Goal: Navigation & Orientation: Find specific page/section

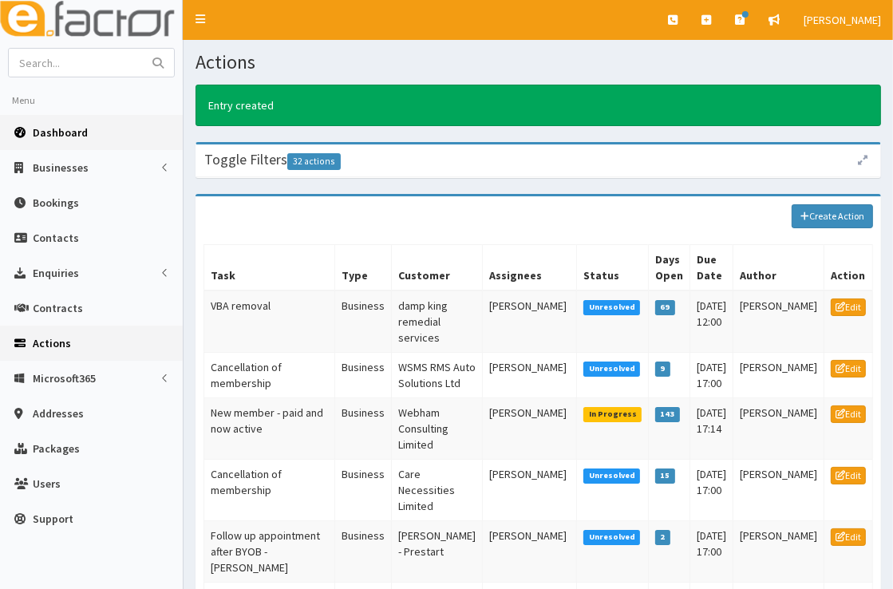
click at [106, 141] on link "Dashboard" at bounding box center [91, 132] width 183 height 35
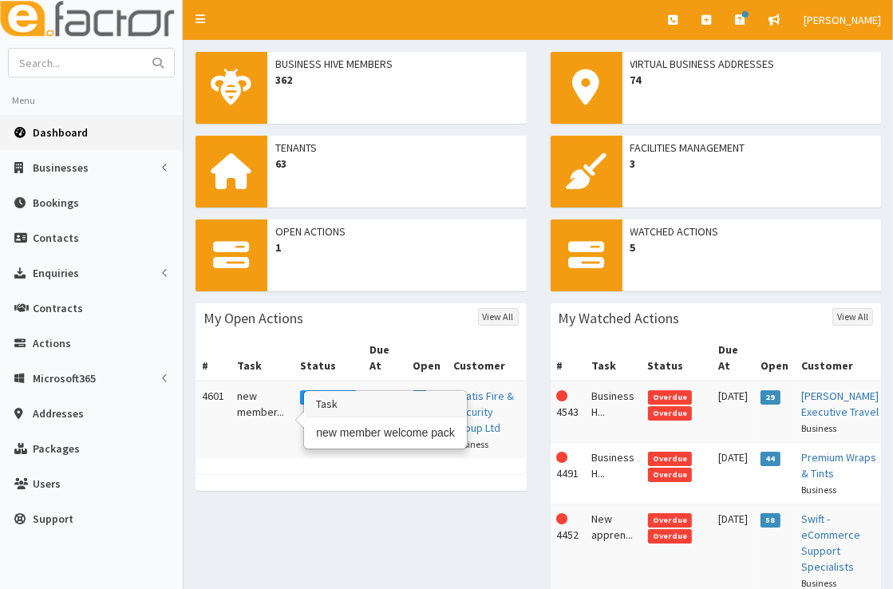
click at [271, 401] on td "new member..." at bounding box center [262, 419] width 63 height 77
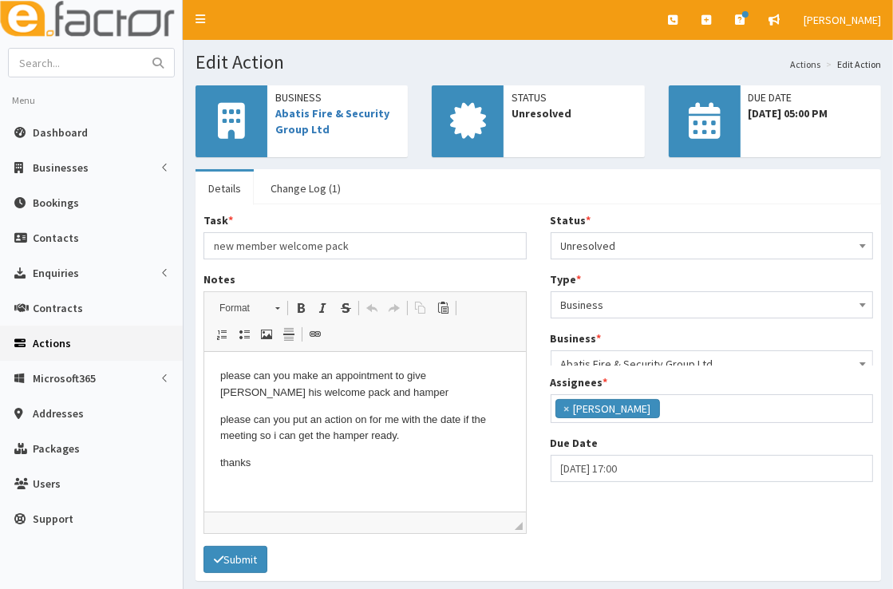
scroll to position [188, 0]
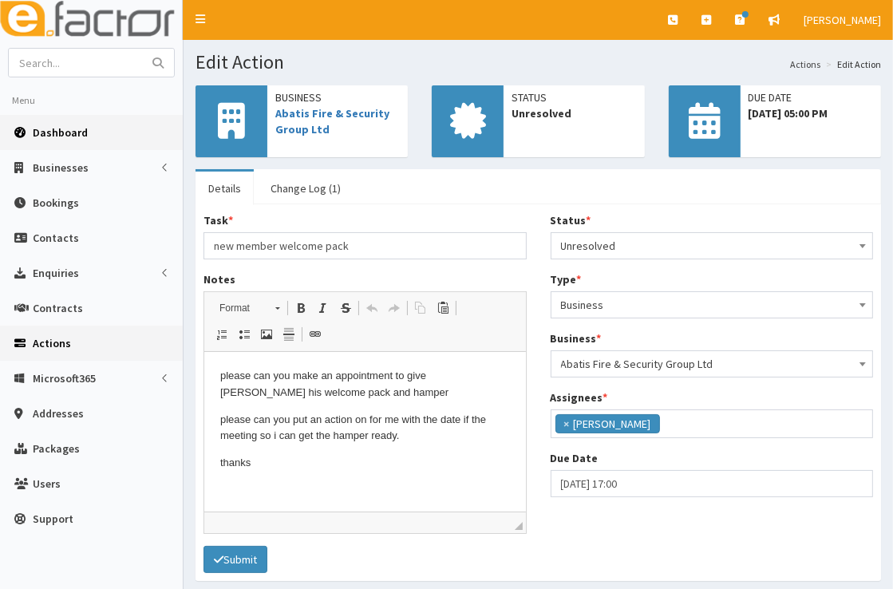
click at [77, 136] on span "Dashboard" at bounding box center [60, 132] width 55 height 14
